Goal: Task Accomplishment & Management: Manage account settings

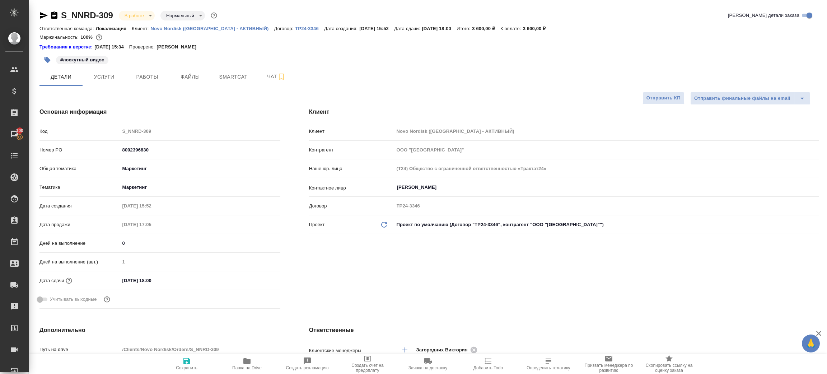
select select "RU"
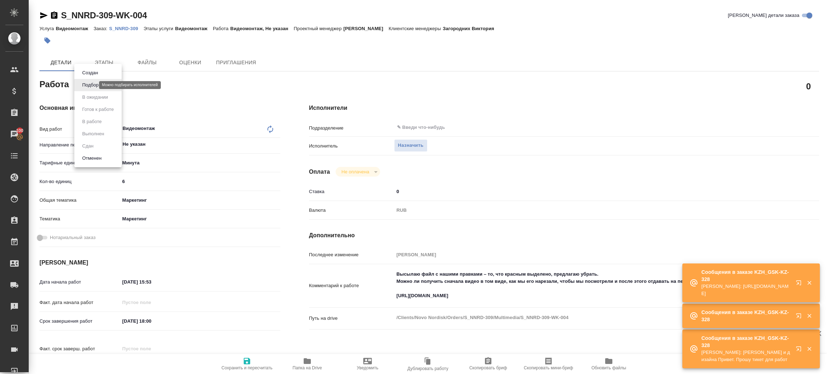
click at [84, 83] on body "🙏 .cls-1 fill:#fff; AWATERA [PERSON_NAME] Спецификации Заказы 100 Чаты Todo Про…" at bounding box center [413, 187] width 827 height 374
click at [413, 142] on div at bounding box center [413, 187] width 827 height 374
click at [413, 144] on div "Создан Подбор В ожидании Готов к работе В работе Выполнен Сдан Отменен" at bounding box center [413, 187] width 827 height 374
click at [411, 144] on span "Назначить" at bounding box center [410, 145] width 25 height 8
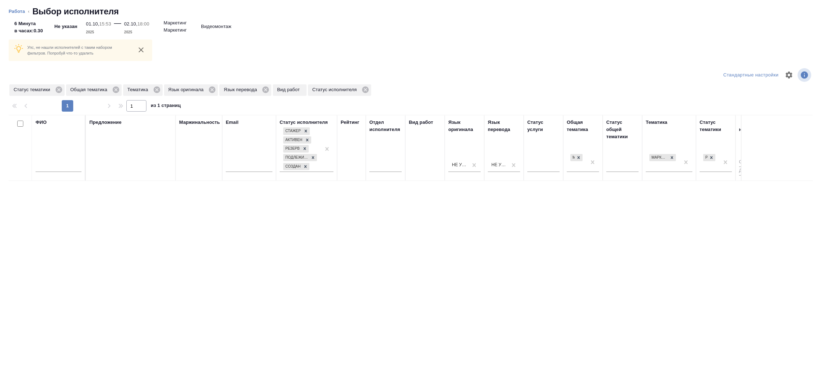
click at [66, 165] on input "text" at bounding box center [59, 167] width 46 height 9
type input "p"
type input "[PERSON_NAME]"
click at [57, 92] on icon at bounding box center [58, 90] width 6 height 6
click at [59, 88] on icon at bounding box center [59, 90] width 8 height 8
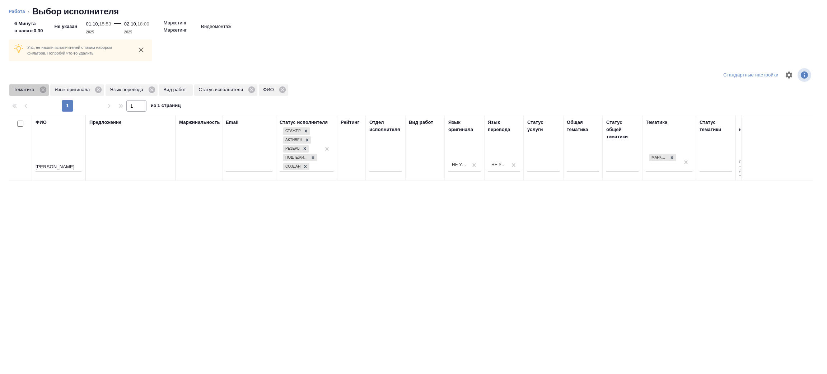
click at [44, 85] on div "Тематика" at bounding box center [28, 89] width 39 height 11
click at [42, 86] on icon at bounding box center [43, 90] width 8 height 8
click at [59, 88] on icon at bounding box center [57, 90] width 6 height 6
click at [53, 88] on icon at bounding box center [55, 90] width 6 height 6
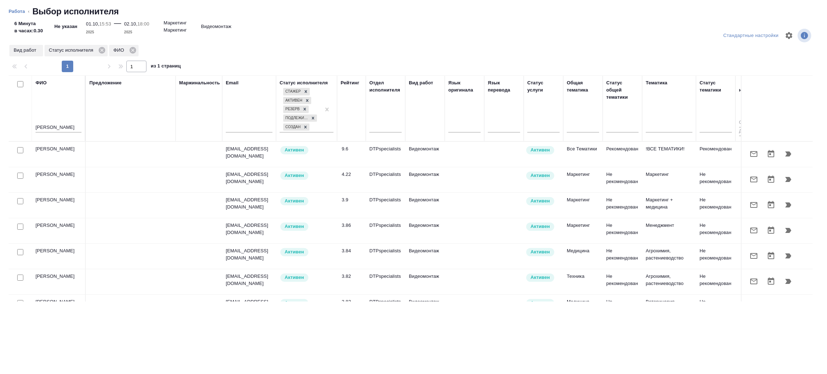
click at [784, 156] on icon "button" at bounding box center [788, 154] width 9 height 9
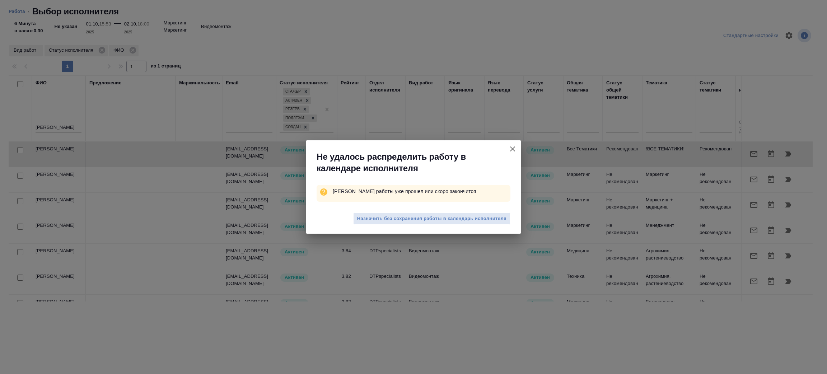
drag, startPoint x: 411, startPoint y: 220, endPoint x: 397, endPoint y: 206, distance: 19.3
click at [412, 220] on span "Назначить без сохранения работы в календарь исполнителя" at bounding box center [431, 219] width 149 height 8
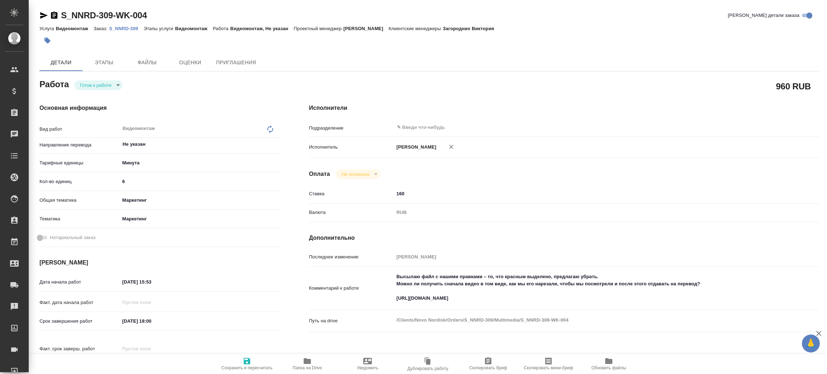
type textarea "x"
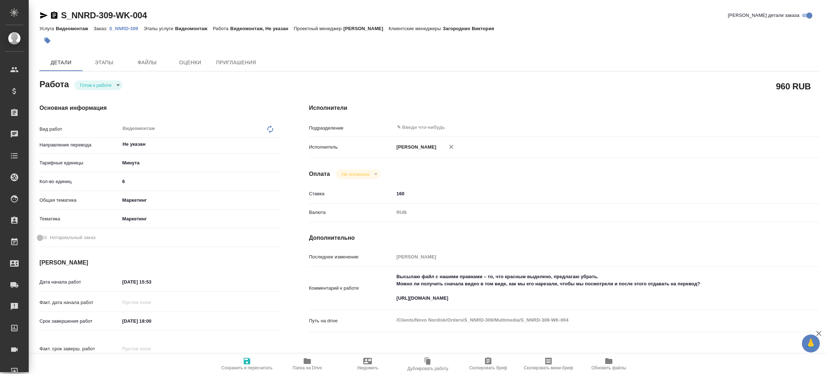
type textarea "x"
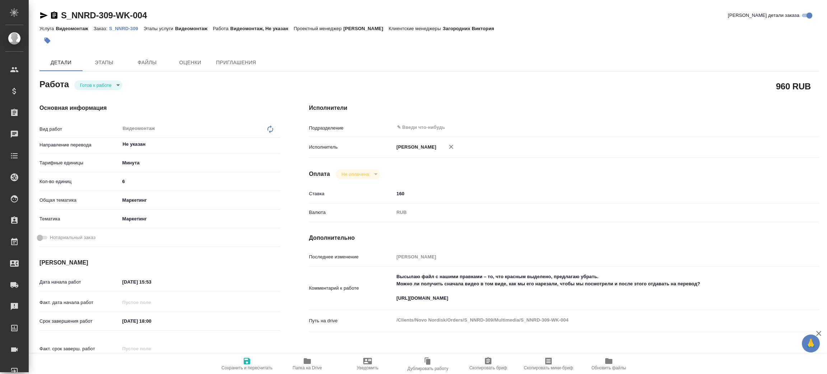
type textarea "x"
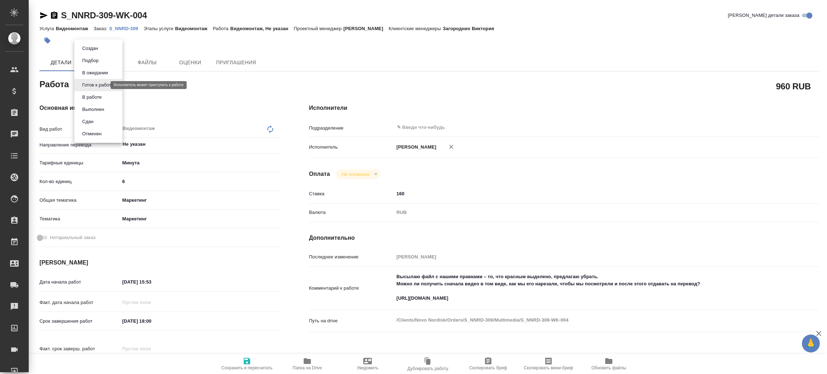
click at [92, 85] on body "🙏 .cls-1 fill:#fff; AWATERA Zenkov Aleksei Клиенты Спецификации Заказы Чаты Tod…" at bounding box center [413, 187] width 827 height 374
click at [101, 97] on button "В работе" at bounding box center [92, 97] width 24 height 8
type textarea "x"
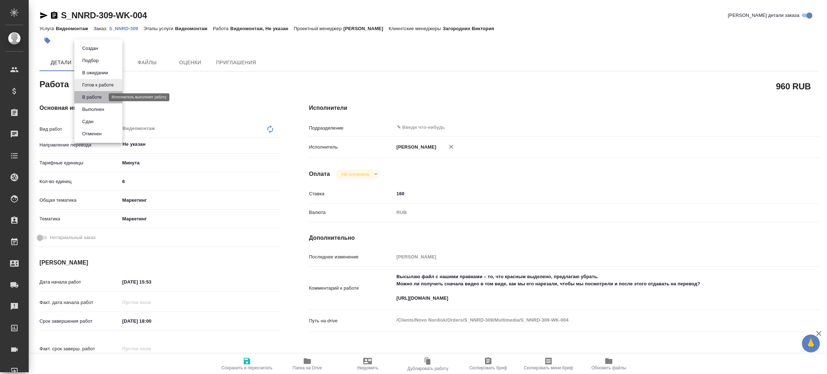
type textarea "x"
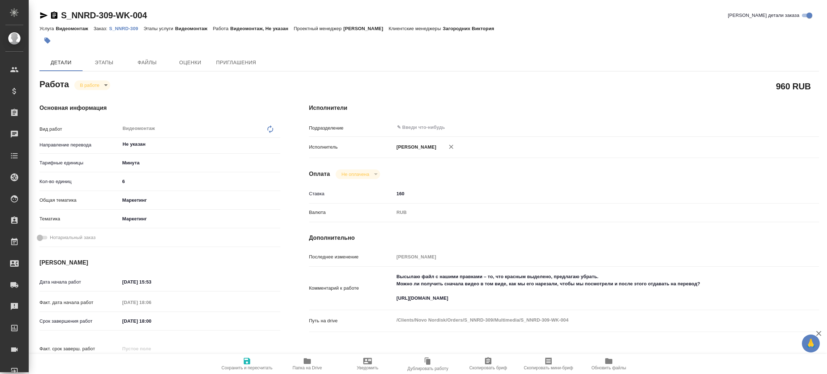
type textarea "x"
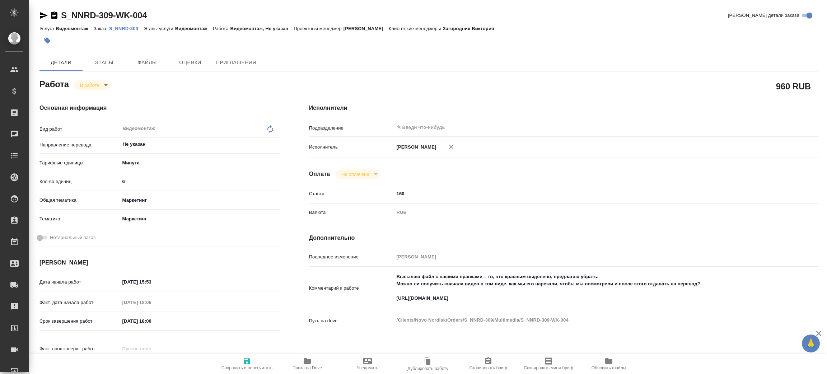
type textarea "x"
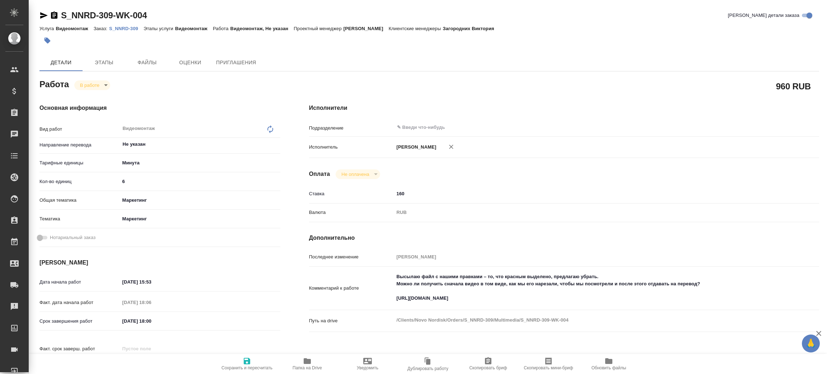
type textarea "x"
click at [102, 85] on body "🙏 .cls-1 fill:#fff; AWATERA Zenkov Aleksei Клиенты Спецификации Заказы Чаты Tod…" at bounding box center [413, 187] width 827 height 374
type textarea "x"
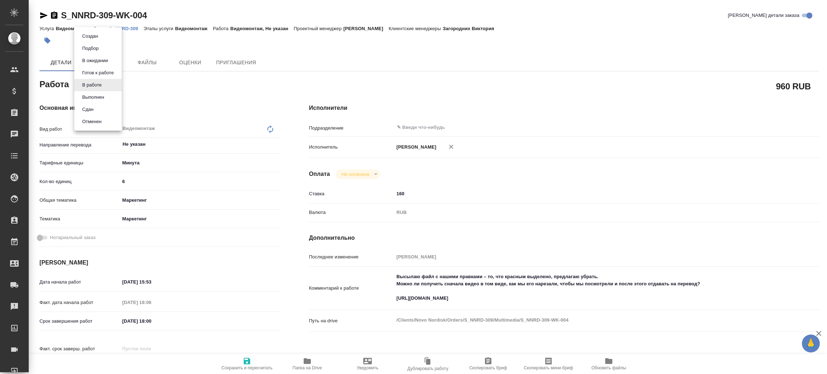
type textarea "x"
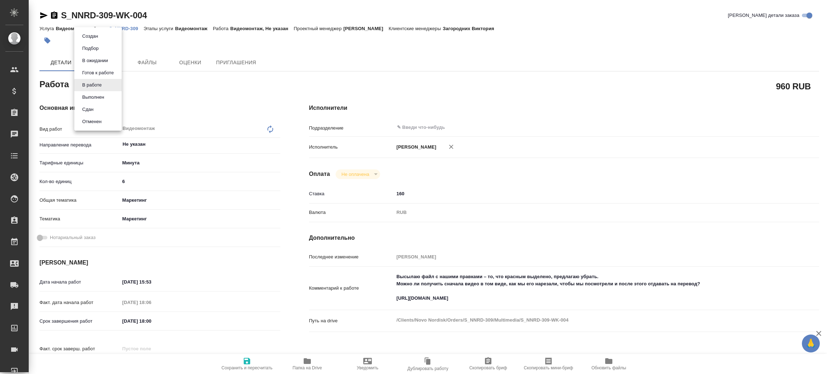
type textarea "x"
click at [312, 360] on div at bounding box center [413, 187] width 827 height 374
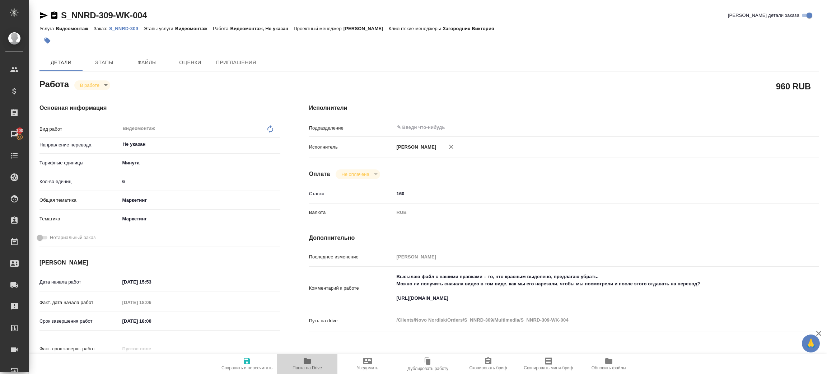
click at [311, 363] on icon "button" at bounding box center [307, 361] width 7 height 6
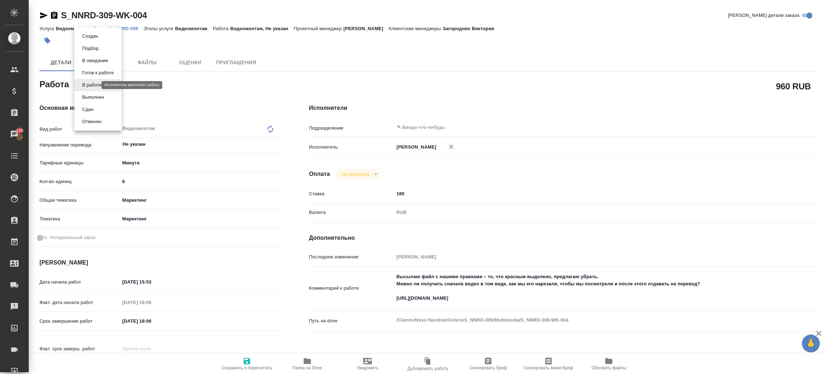
click at [94, 87] on body "🙏 .cls-1 fill:#fff; AWATERA Zenkov Aleksei Клиенты Спецификации Заказы 100 Чаты…" at bounding box center [413, 187] width 827 height 374
click at [98, 109] on li "Сдан" at bounding box center [97, 109] width 47 height 12
type textarea "x"
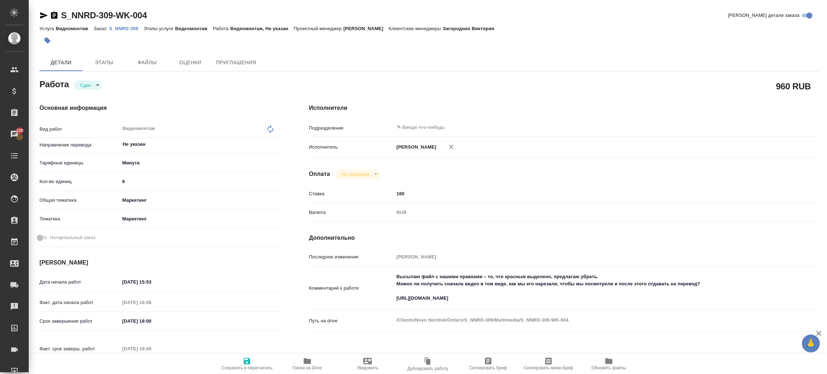
type textarea "x"
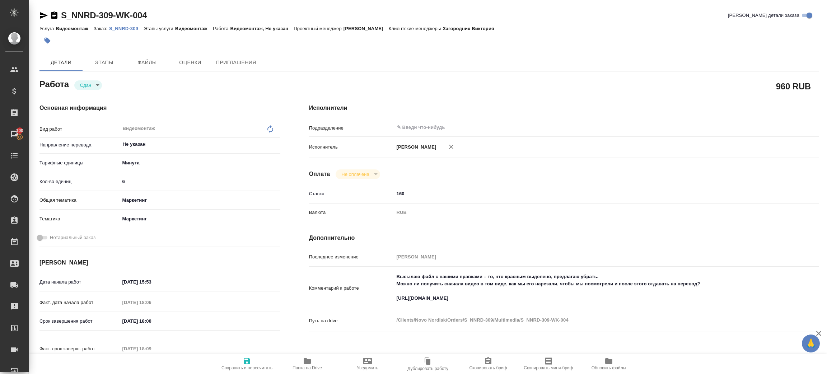
type textarea "x"
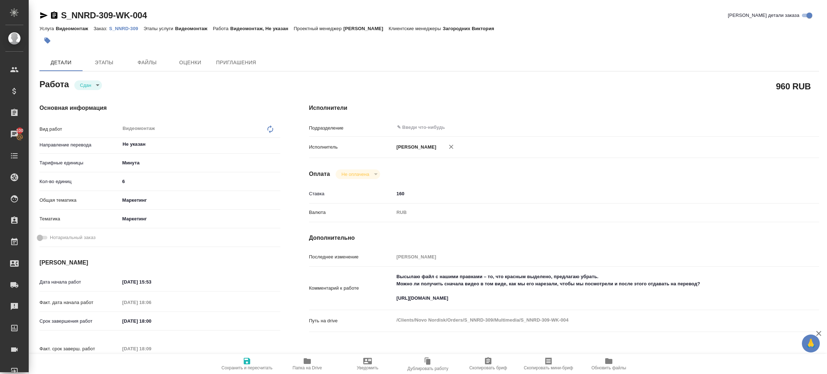
type textarea "x"
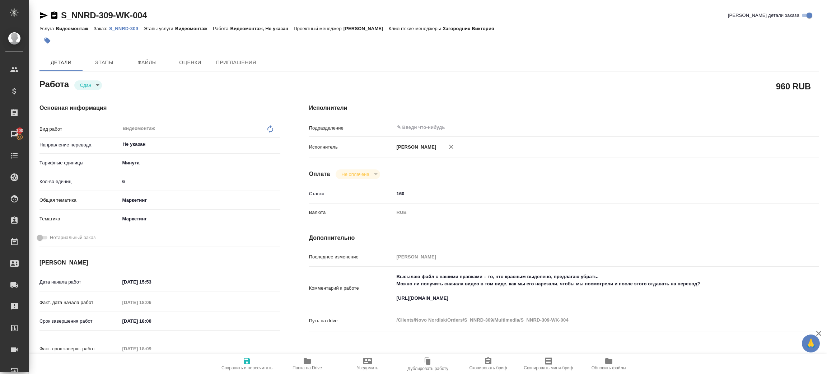
type textarea "x"
